Goal: Task Accomplishment & Management: Manage account settings

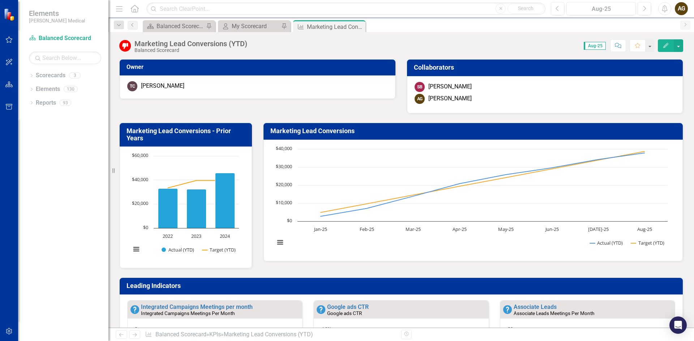
click at [595, 46] on span "Aug-25" at bounding box center [595, 46] width 22 height 8
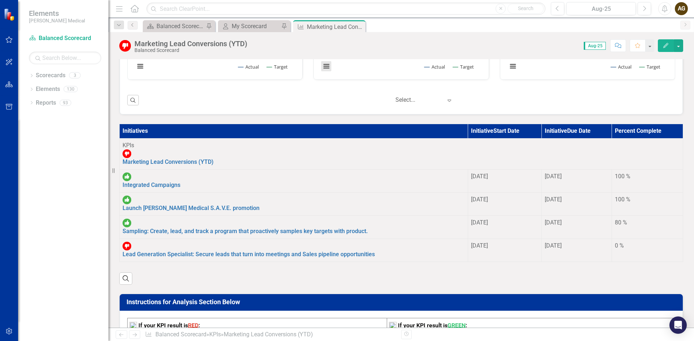
scroll to position [325, 0]
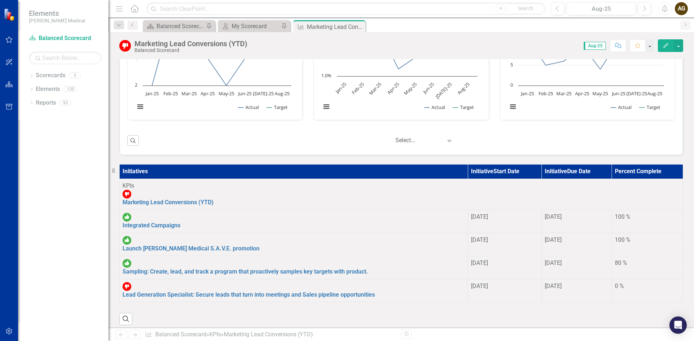
click at [128, 193] on img at bounding box center [126, 194] width 9 height 9
click at [125, 44] on img at bounding box center [125, 46] width 12 height 12
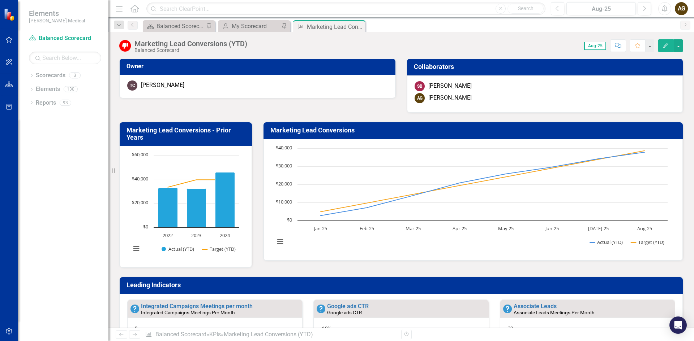
scroll to position [0, 0]
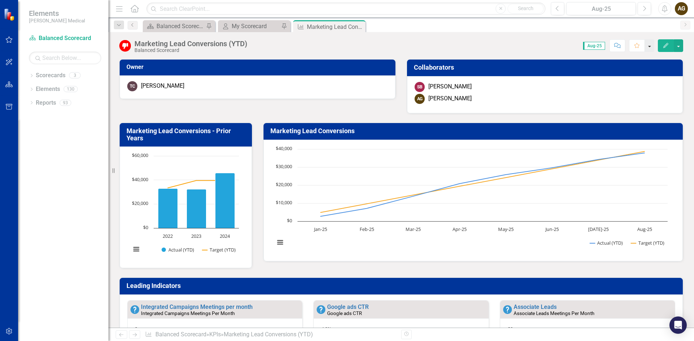
click at [649, 47] on button "button" at bounding box center [649, 45] width 9 height 13
click at [651, 45] on button "button" at bounding box center [649, 45] width 9 height 13
click at [600, 8] on div "Aug-25" at bounding box center [601, 9] width 64 height 9
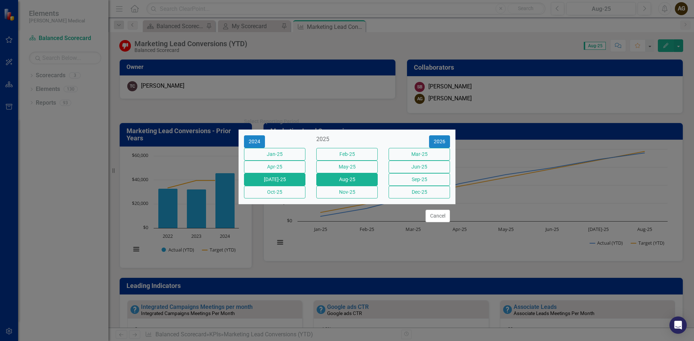
click at [280, 183] on button "[DATE]-25" at bounding box center [274, 179] width 61 height 13
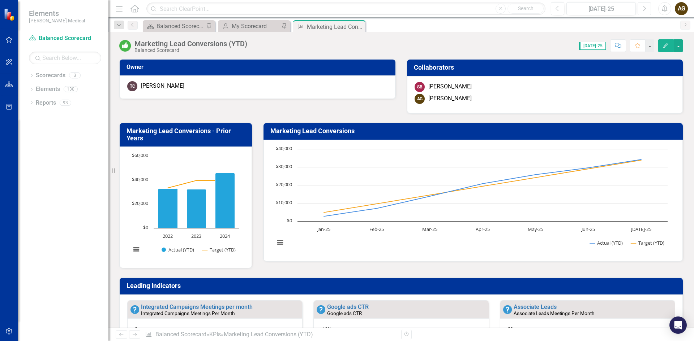
click at [644, 8] on icon "Next" at bounding box center [644, 8] width 4 height 7
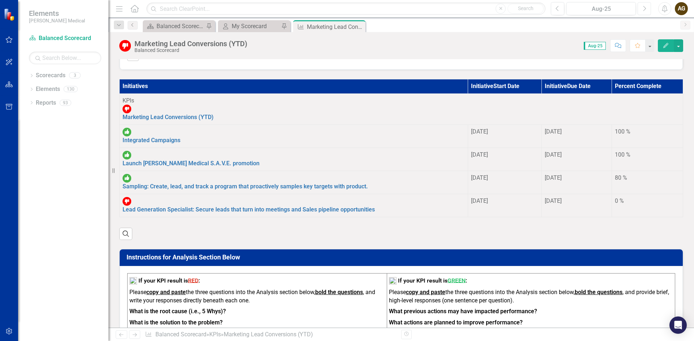
scroll to position [397, 0]
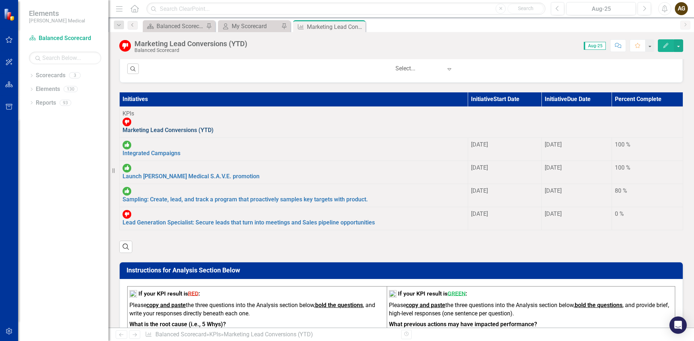
click at [179, 127] on link "Marketing Lead Conversions (YTD)" at bounding box center [167, 130] width 91 height 7
click at [193, 127] on link "Marketing Lead Conversions (YTD)" at bounding box center [167, 130] width 91 height 7
click at [192, 127] on link "Marketing Lead Conversions (YTD)" at bounding box center [167, 130] width 91 height 7
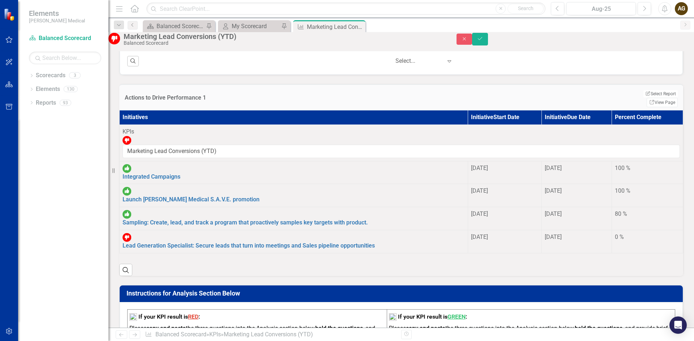
click at [118, 276] on div "Instructions for Analysis Section Below If your KPI result is RED : Please copy…" at bounding box center [401, 331] width 575 height 110
click at [483, 41] on icon "Save" at bounding box center [480, 38] width 7 height 5
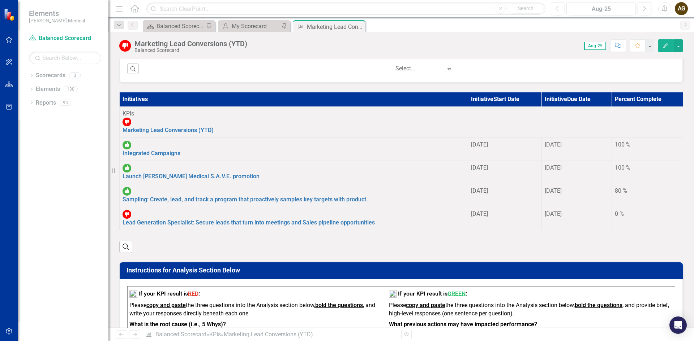
click at [615, 210] on div "0 %" at bounding box center [647, 214] width 65 height 8
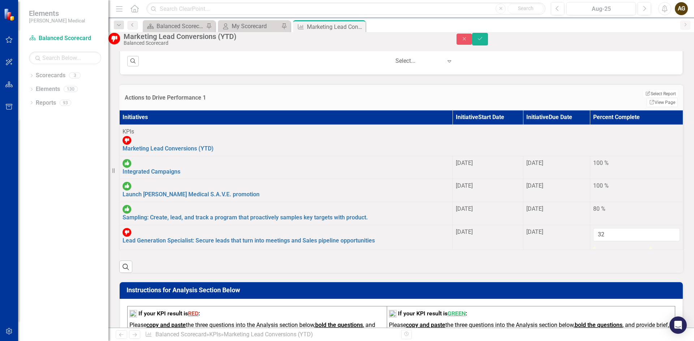
type input "37"
